Goal: Task Accomplishment & Management: Use online tool/utility

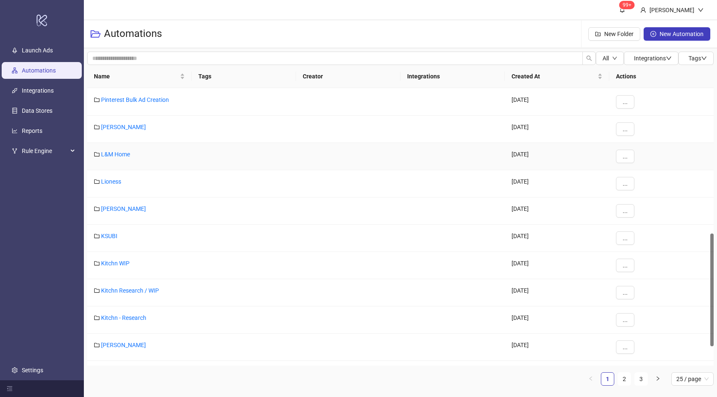
scroll to position [404, 0]
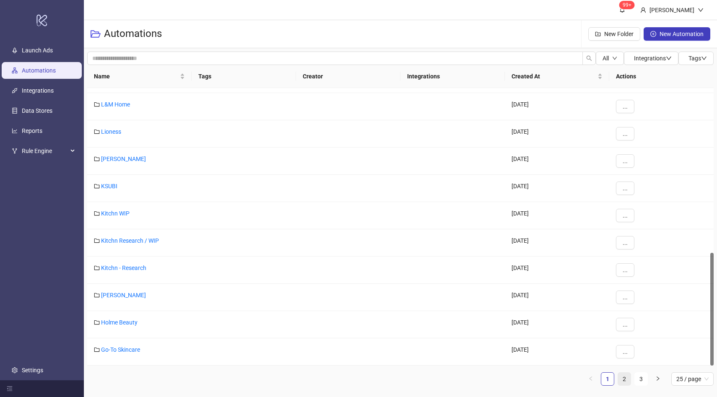
click at [626, 380] on link "2" at bounding box center [624, 379] width 13 height 13
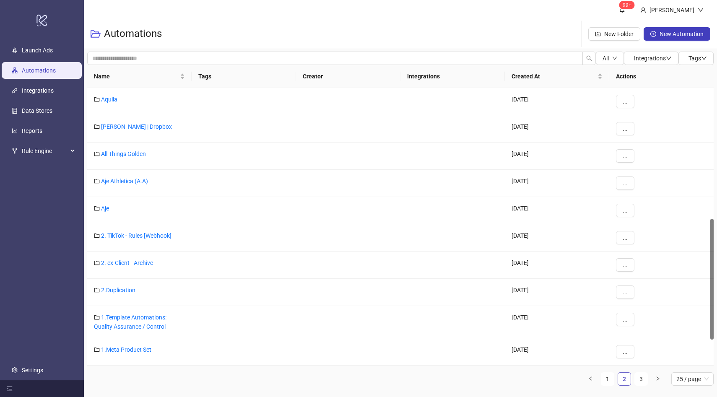
scroll to position [299, 0]
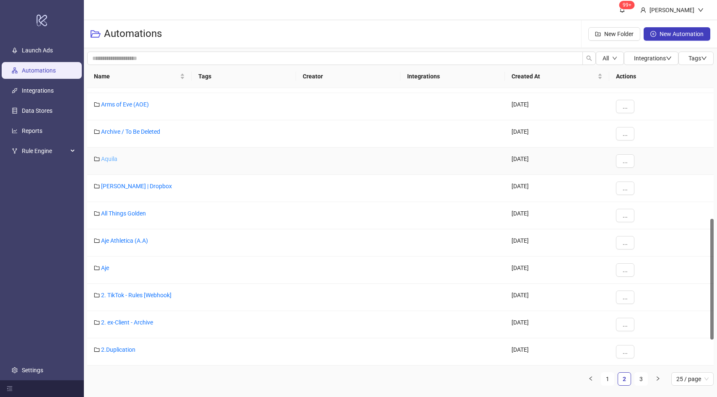
click at [113, 158] on link "Aquila" at bounding box center [109, 159] width 16 height 7
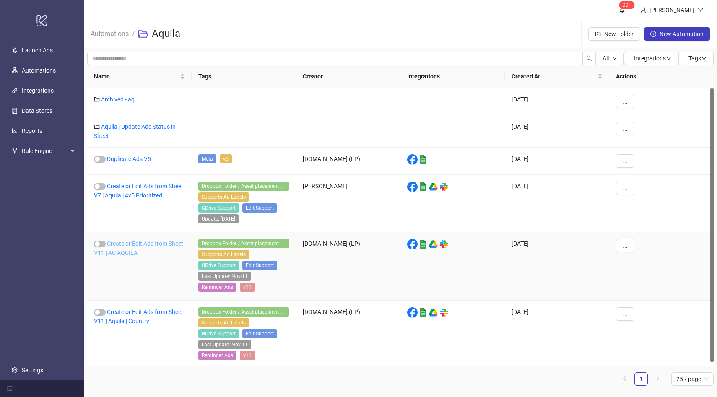
click at [141, 245] on link "Create or Edit Ads from Sheet V11 | AU AQUILA" at bounding box center [138, 248] width 89 height 16
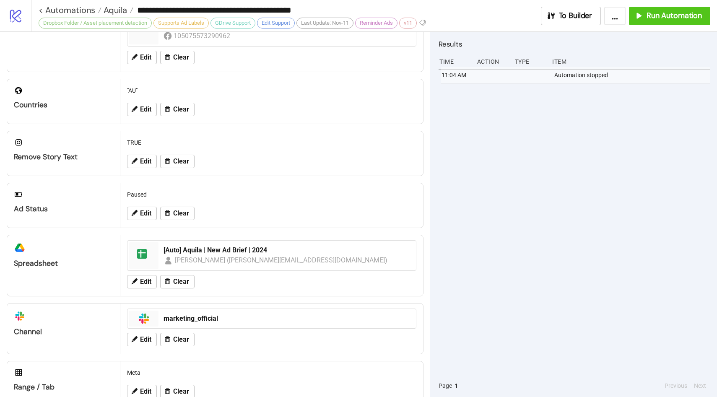
scroll to position [236, 0]
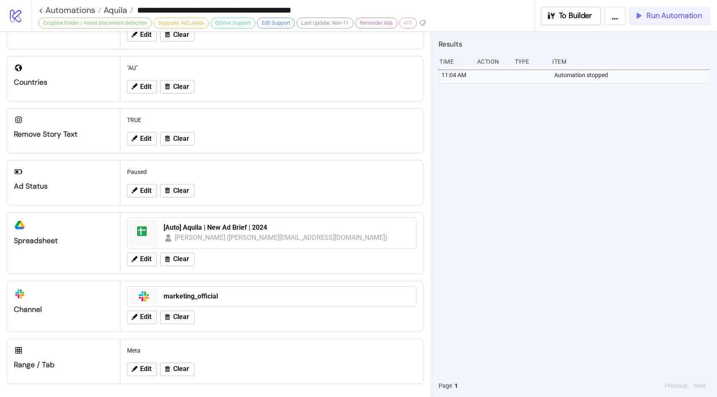
click at [675, 16] on span "Run Automation" at bounding box center [674, 16] width 55 height 10
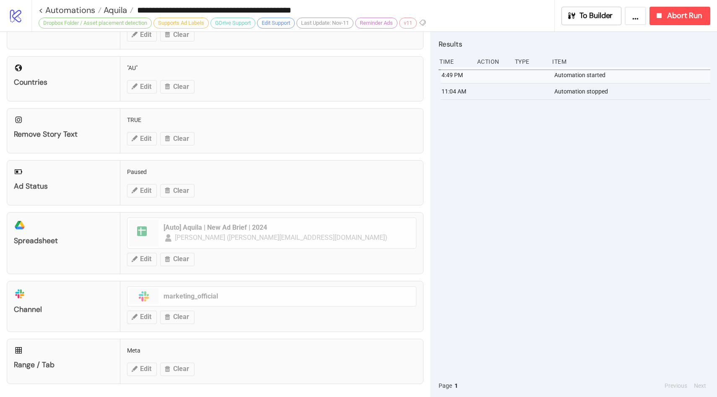
click at [687, 54] on div "Item" at bounding box center [631, 62] width 159 height 16
